Goal: Communication & Community: Share content

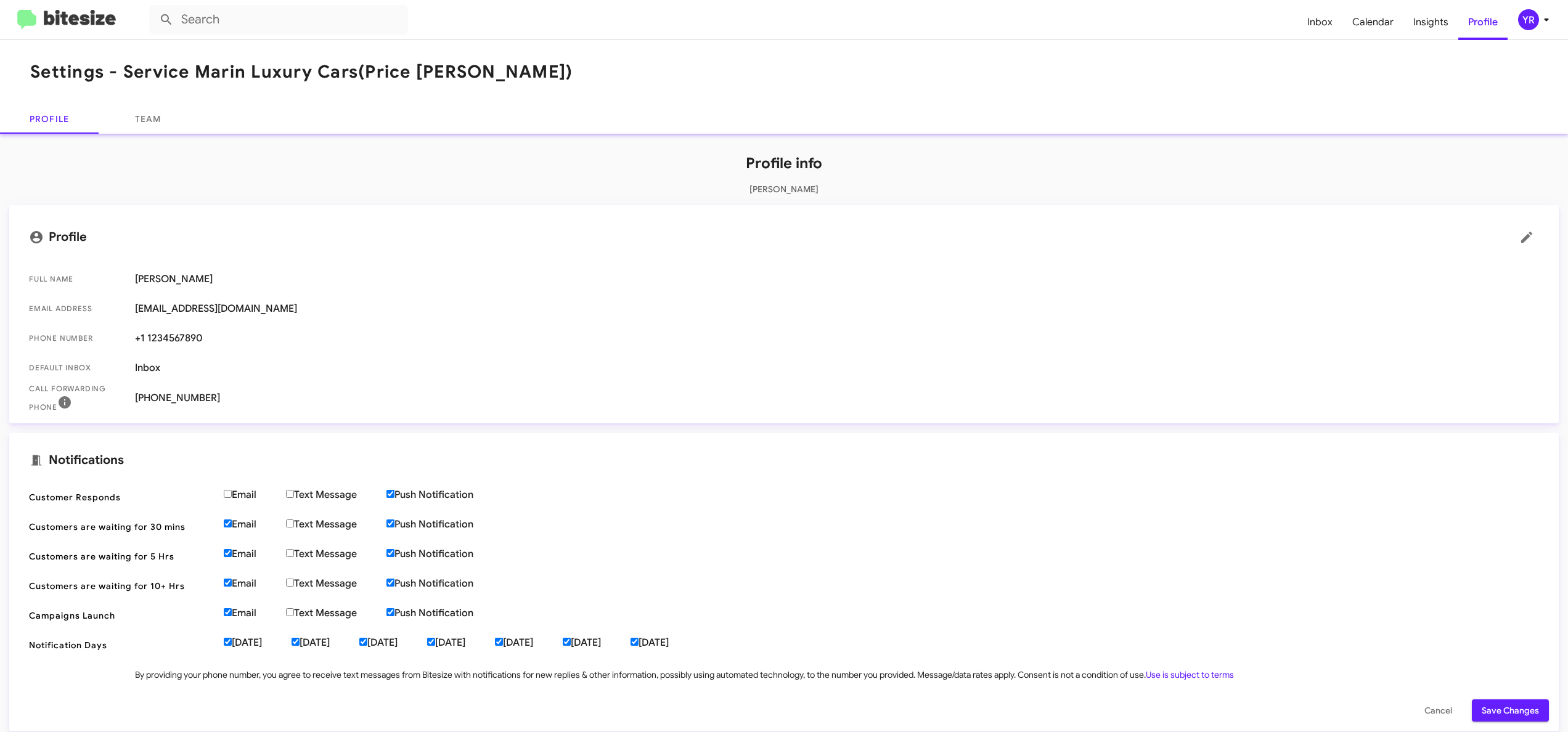
click at [55, 10] on img at bounding box center [67, 20] width 99 height 20
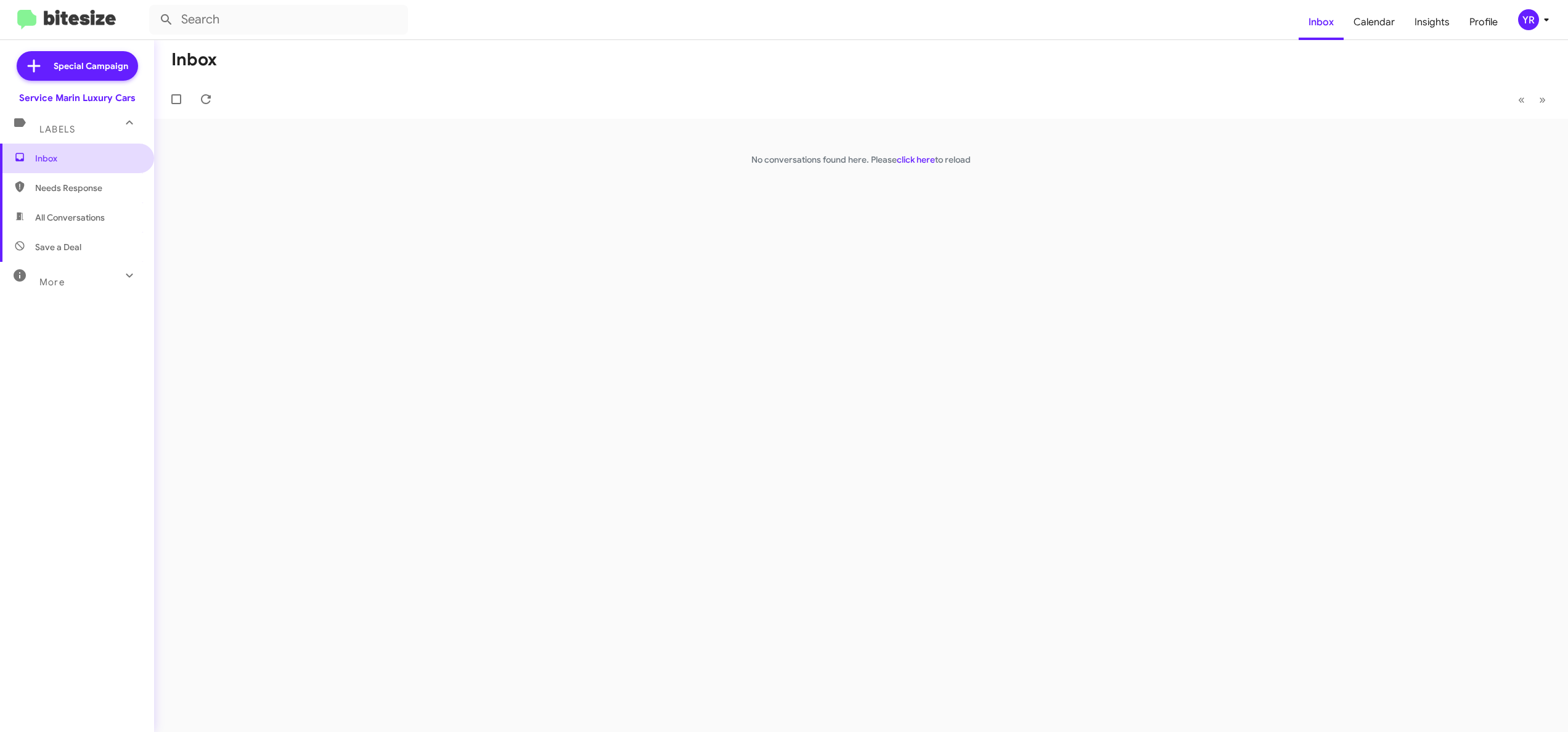
click at [58, 151] on span "Inbox" at bounding box center [77, 158] width 154 height 29
click at [210, 97] on icon at bounding box center [206, 99] width 10 height 10
click at [1323, 24] on span "Inbox" at bounding box center [1321, 22] width 45 height 36
click at [215, 101] on span at bounding box center [206, 99] width 24 height 15
click at [199, 100] on icon at bounding box center [206, 99] width 15 height 15
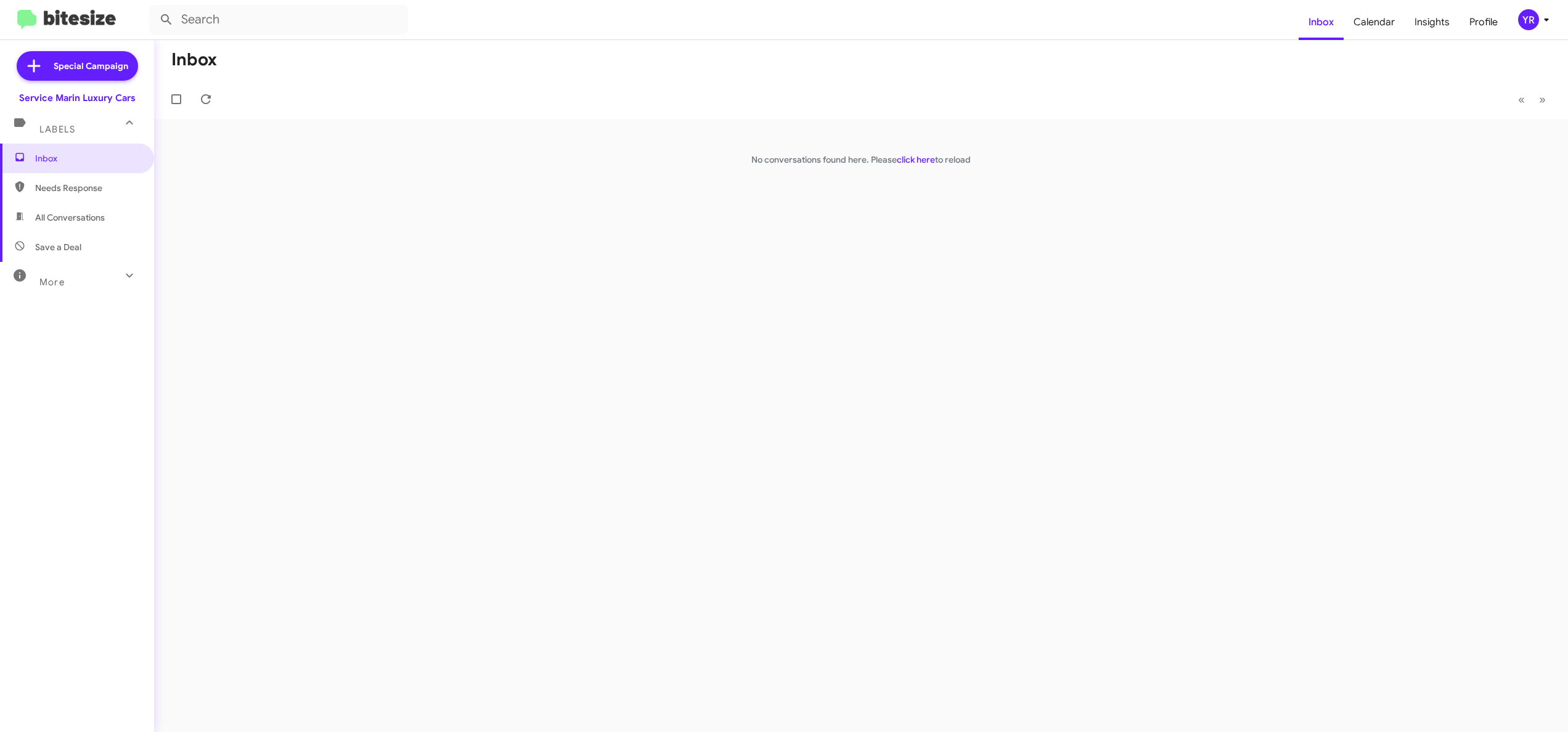
click at [192, 100] on div at bounding box center [179, 99] width 29 height 24
click at [201, 97] on icon at bounding box center [206, 99] width 10 height 10
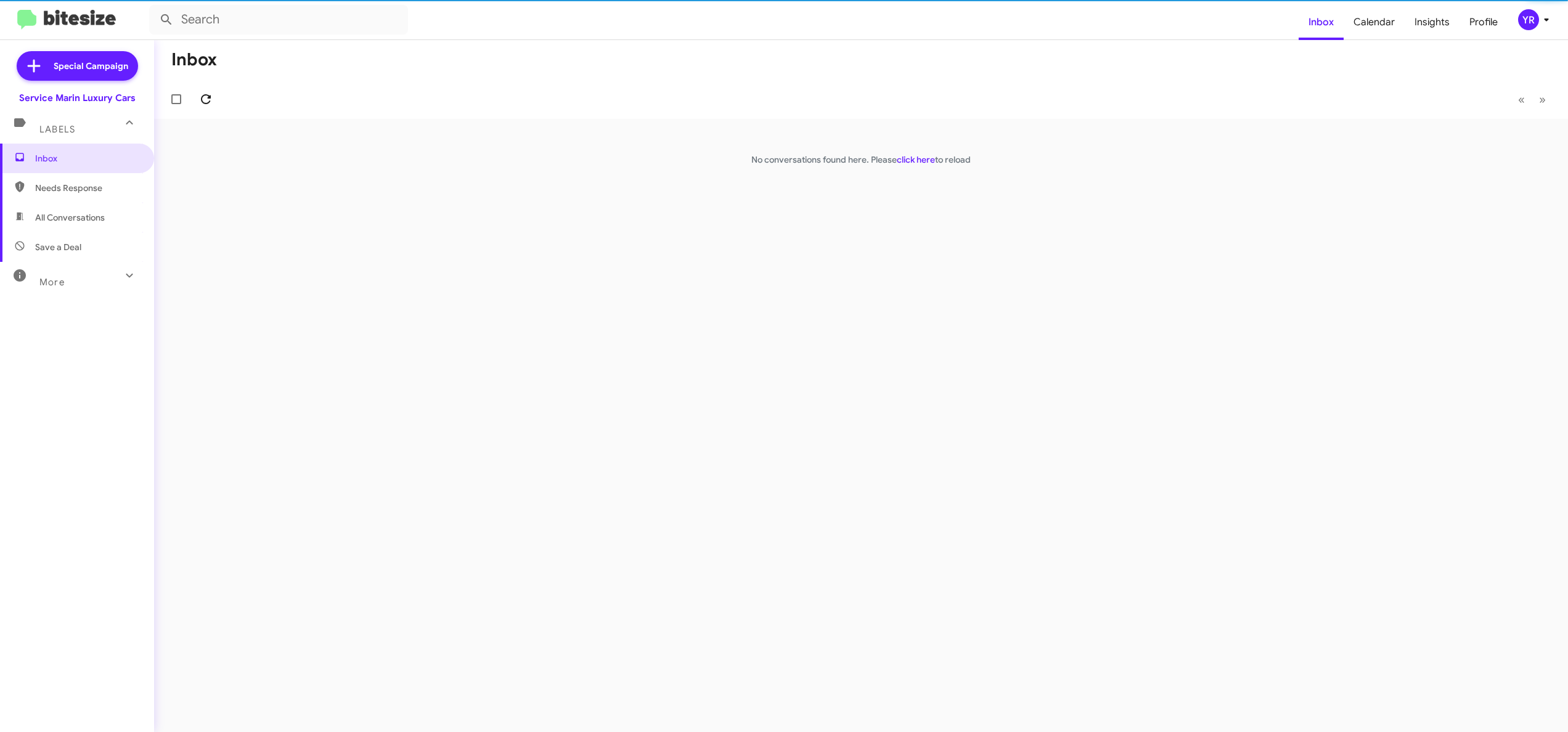
click at [201, 97] on icon at bounding box center [206, 99] width 10 height 10
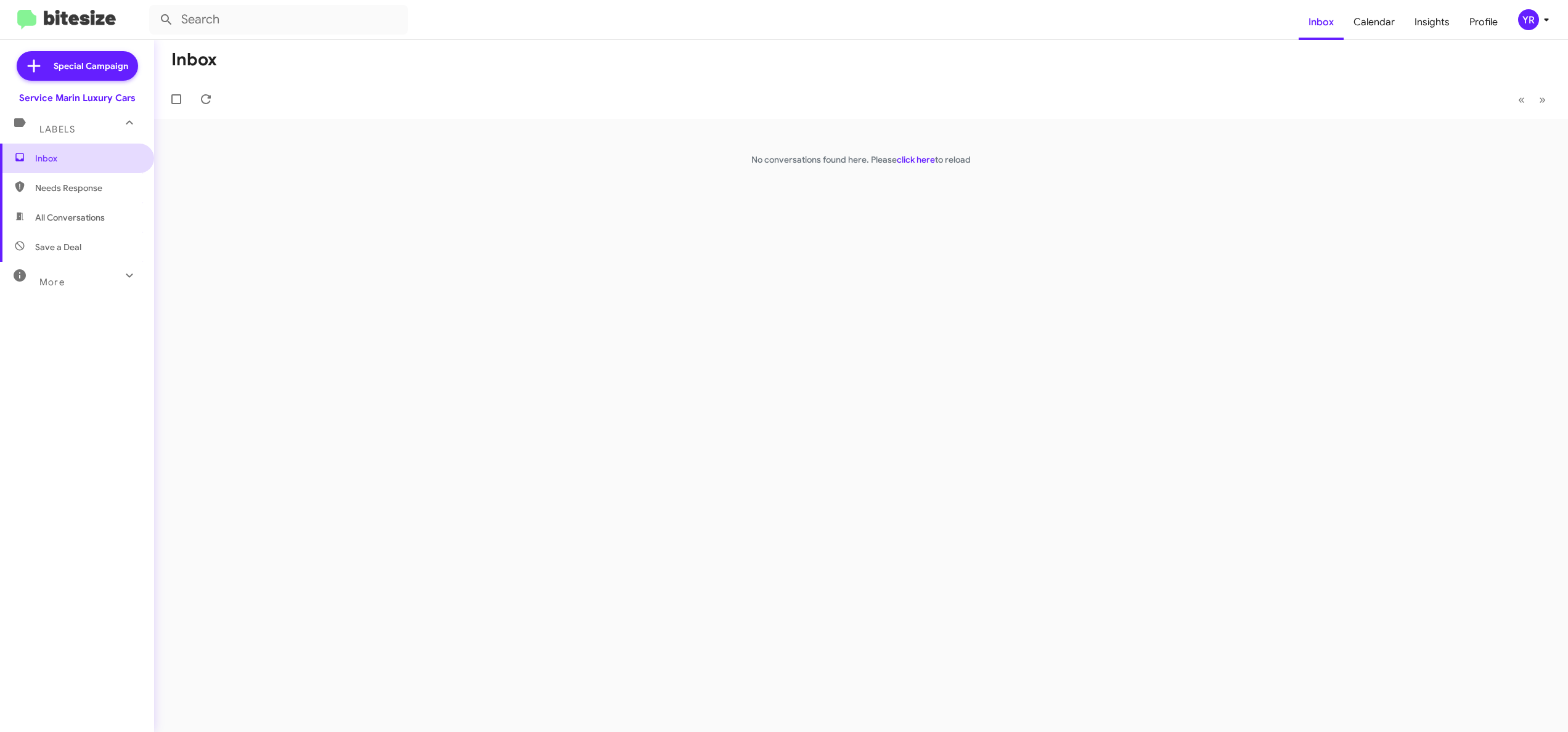
click at [73, 154] on span "Inbox" at bounding box center [88, 158] width 105 height 12
click at [72, 72] on span "Special Campaign" at bounding box center [91, 65] width 74 height 12
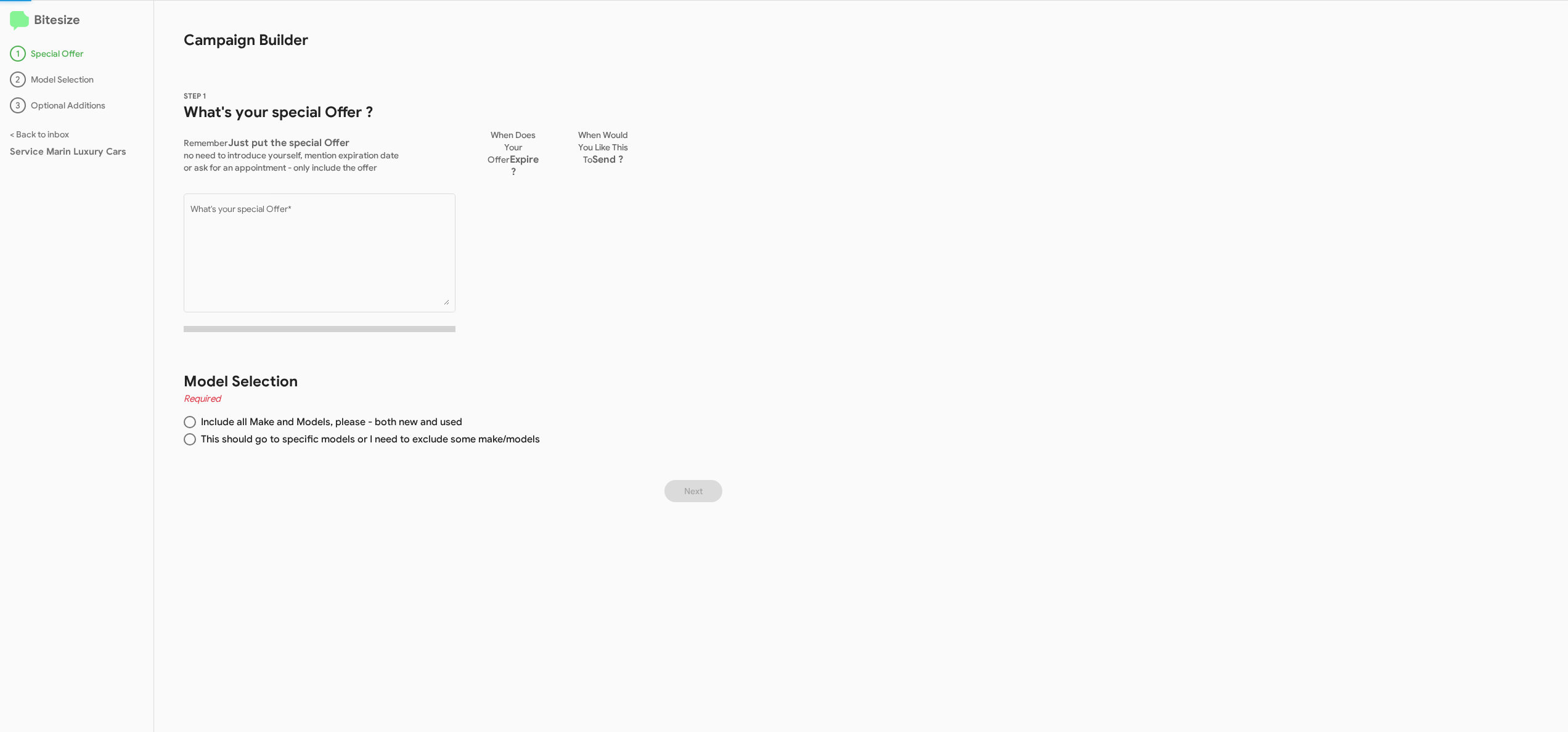
click at [72, 94] on div "1 Special Offer 2 Model Selection 3 Optional Additions" at bounding box center [76, 79] width 134 height 68
